Goal: Information Seeking & Learning: Learn about a topic

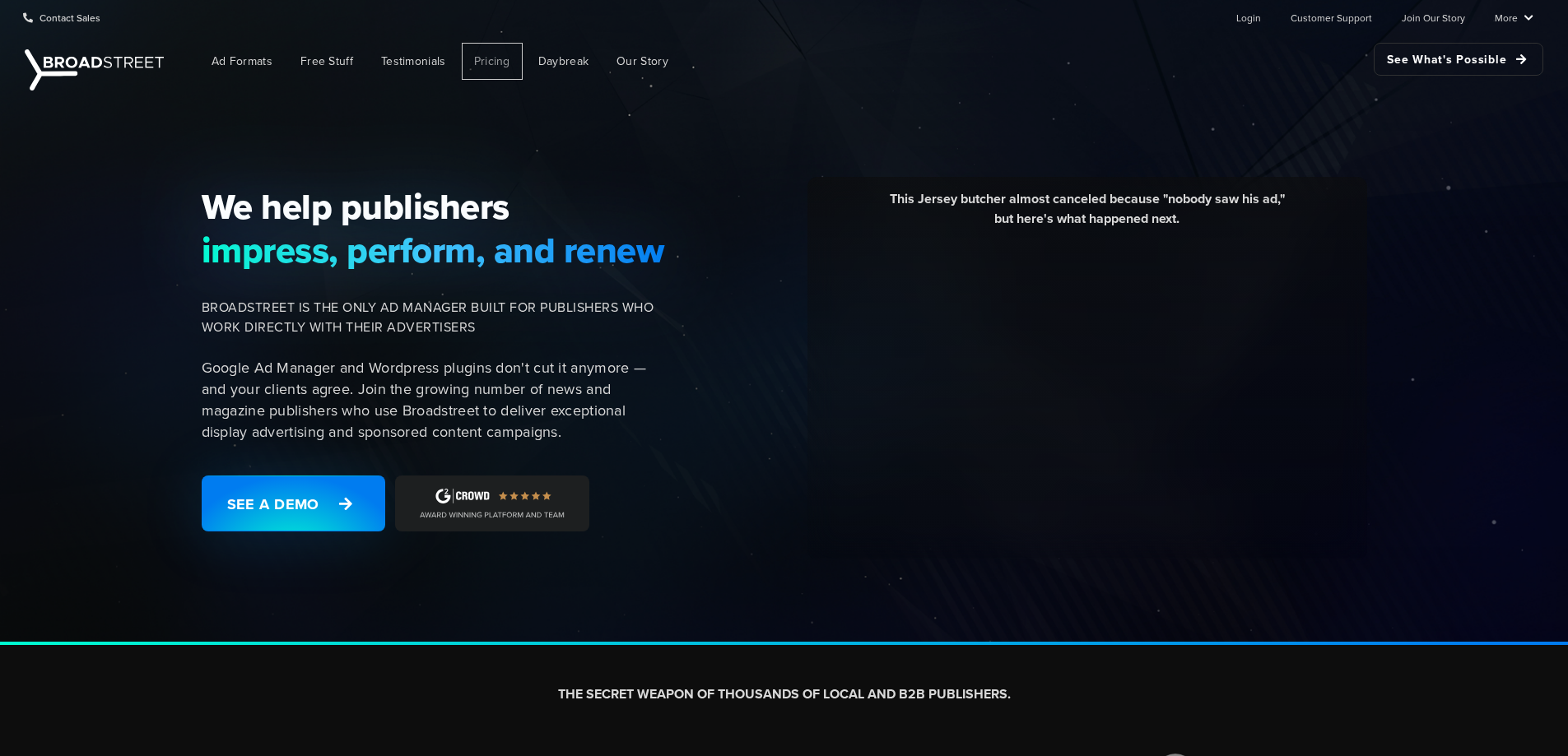
click at [505, 53] on span "Pricing" at bounding box center [492, 62] width 37 height 17
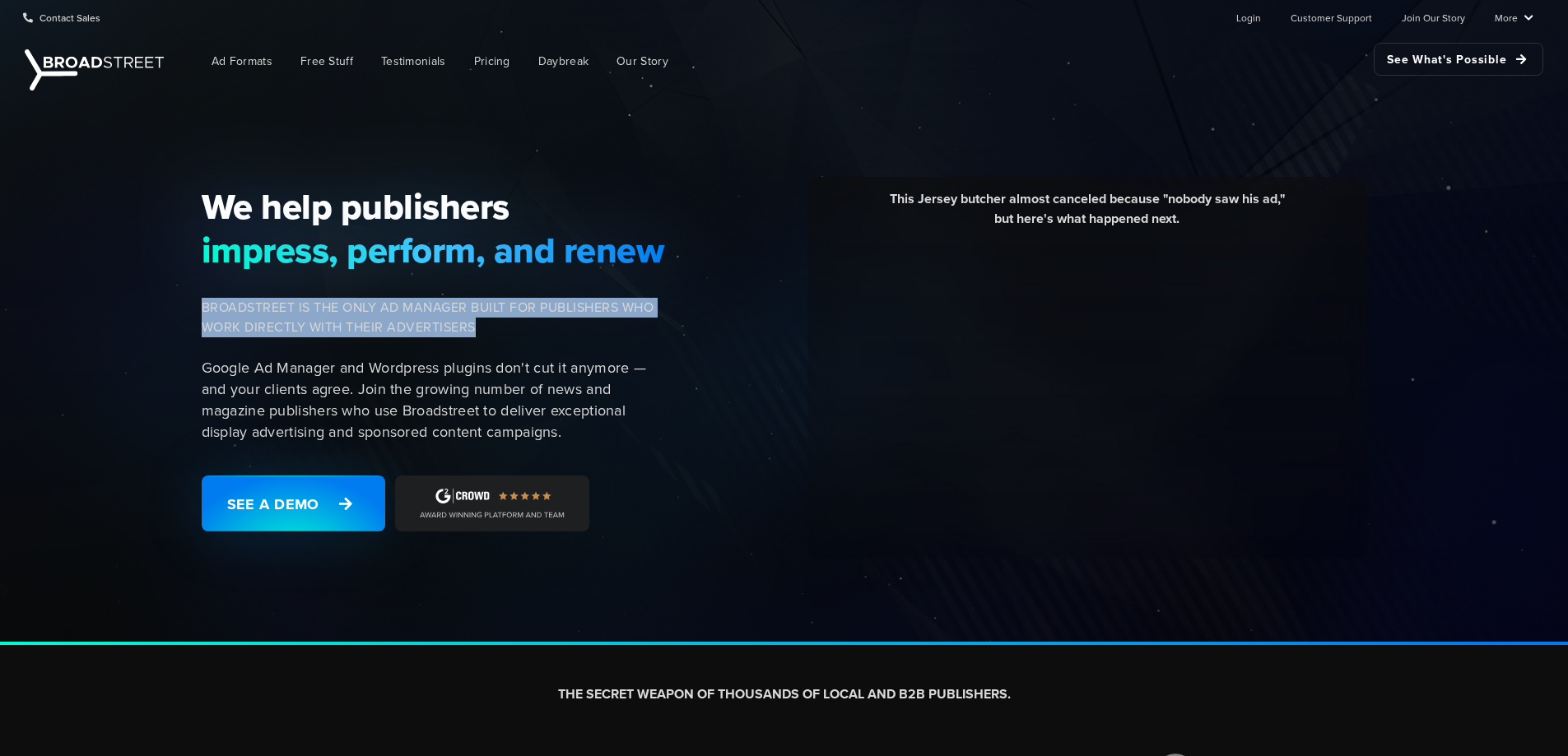
drag, startPoint x: 199, startPoint y: 304, endPoint x: 490, endPoint y: 326, distance: 291.8
click at [490, 326] on div "We help publishers impress, perform, and renew [PERSON_NAME] IS THE ONLY AD MAN…" at bounding box center [439, 368] width 494 height 366
click at [480, 322] on span "BROADSTREET IS THE ONLY AD MANAGER BUILT FOR PUBLISHERS WHO WORK DIRECTLY WITH …" at bounding box center [433, 317] width 464 height 40
click at [482, 322] on span "BROADSTREET IS THE ONLY AD MANAGER BUILT FOR PUBLISHERS WHO WORK DIRECTLY WITH …" at bounding box center [433, 317] width 464 height 40
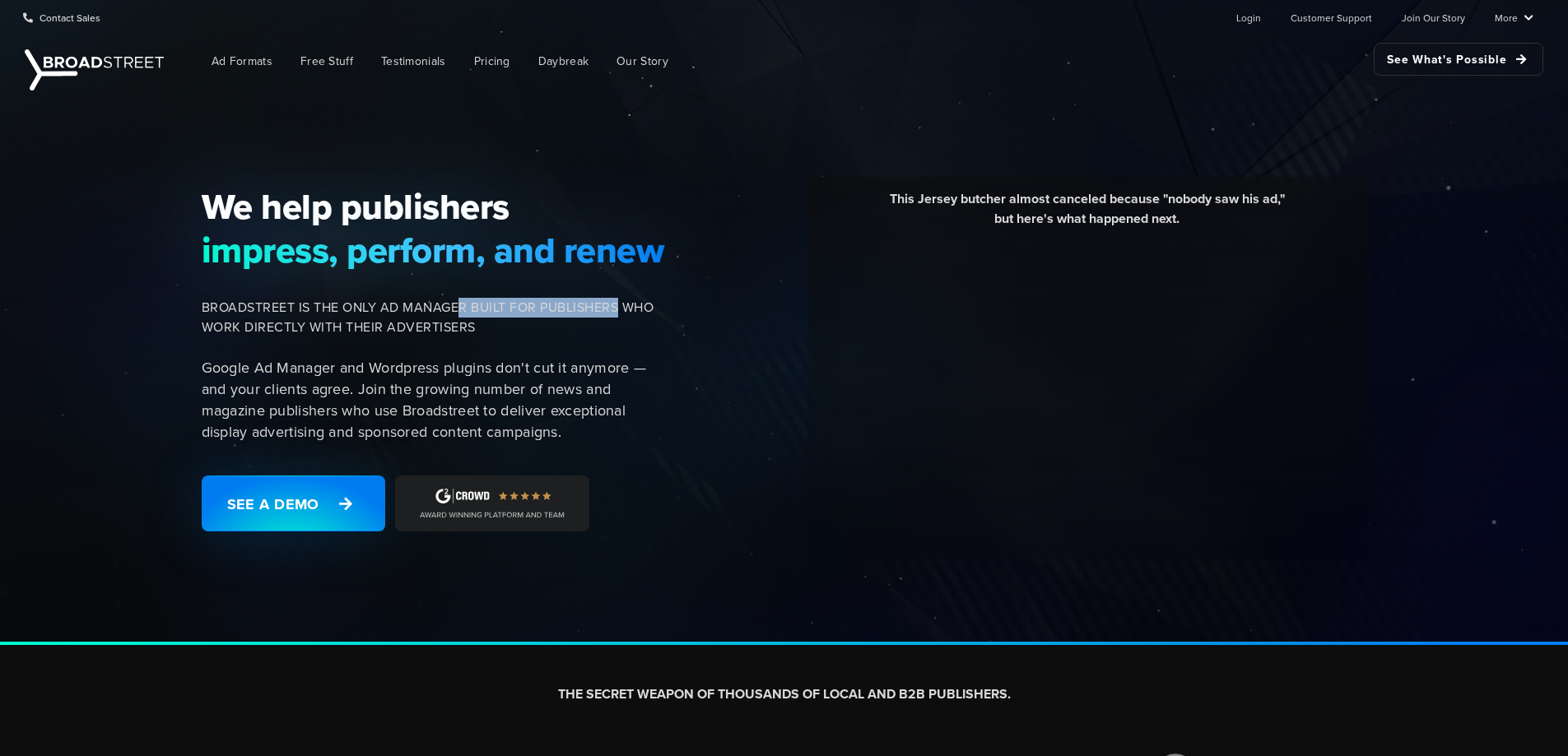
drag, startPoint x: 619, startPoint y: 310, endPoint x: 458, endPoint y: 323, distance: 161.5
click at [462, 311] on span "BROADSTREET IS THE ONLY AD MANAGER BUILT FOR PUBLISHERS WHO WORK DIRECTLY WITH …" at bounding box center [433, 317] width 464 height 40
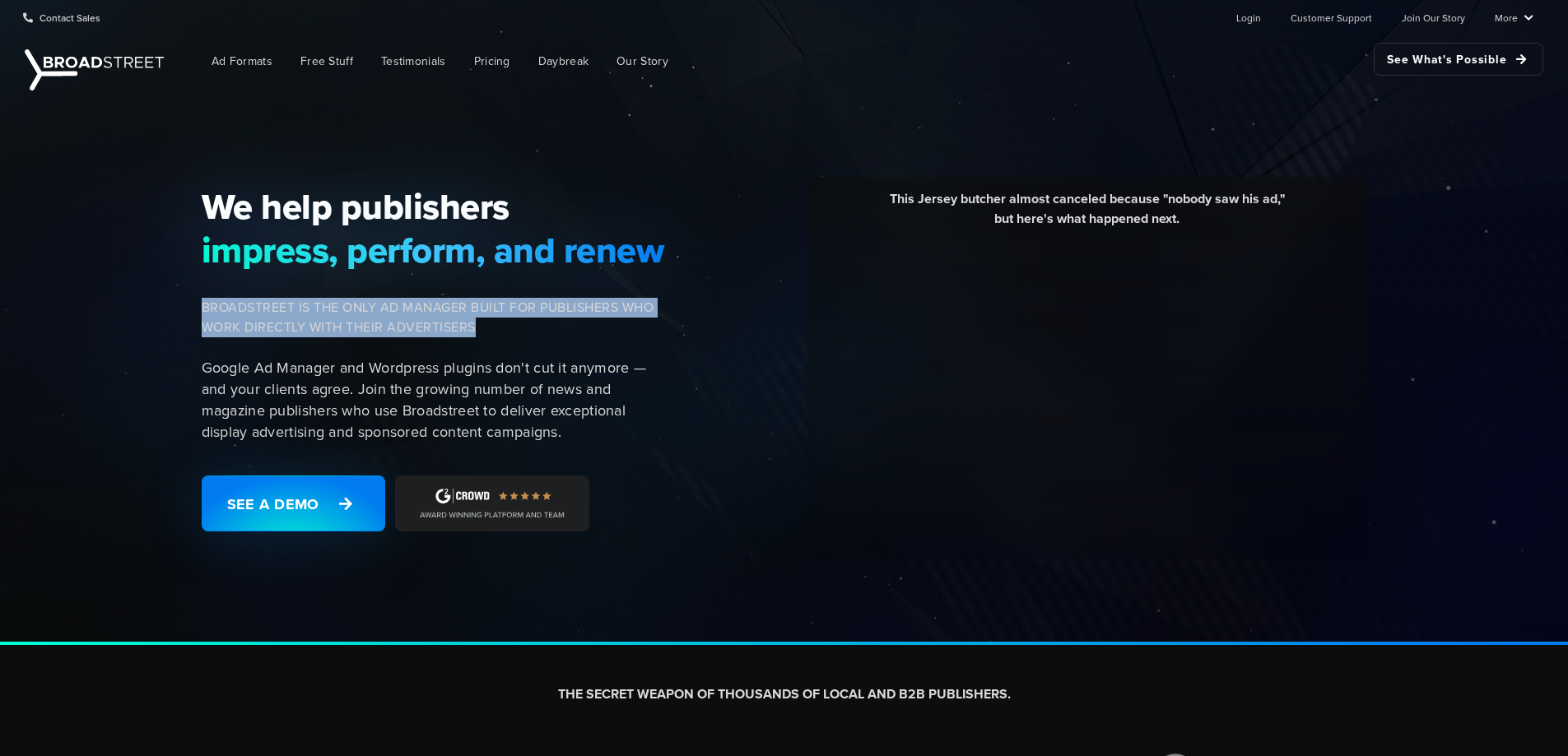
drag, startPoint x: 441, startPoint y: 322, endPoint x: 198, endPoint y: 311, distance: 243.2
click at [198, 311] on div "We help publishers impress, perform, and renew BROADSTREET IS THE ONLY AD MANAG…" at bounding box center [439, 368] width 494 height 366
copy span "BROADSTREET IS THE ONLY AD MANAGER BUILT FOR PUBLISHERS WHO WORK DIRECTLY WITH …"
